Goal: Go to known website: Access a specific website the user already knows

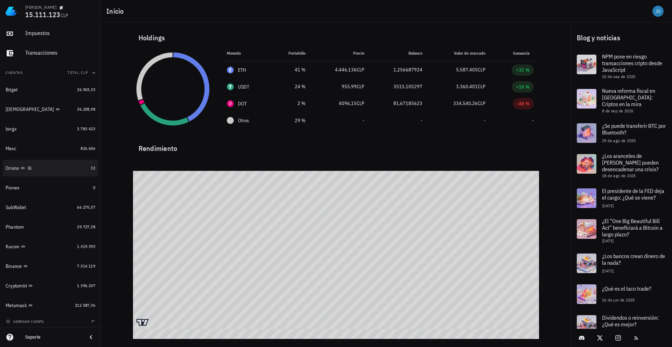
scroll to position [41, 0]
click at [12, 147] on div "Mexc" at bounding box center [11, 147] width 11 height 6
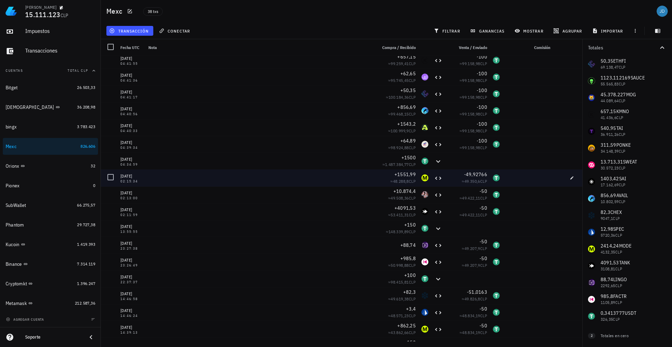
scroll to position [280, 0]
